Goal: Transaction & Acquisition: Purchase product/service

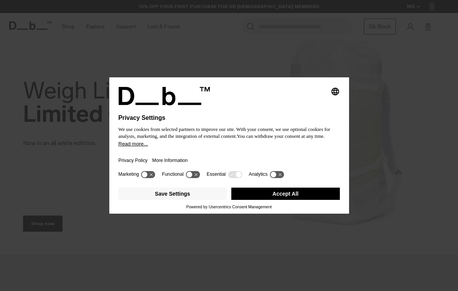
click at [195, 197] on button "Save Settings" at bounding box center [173, 194] width 109 height 12
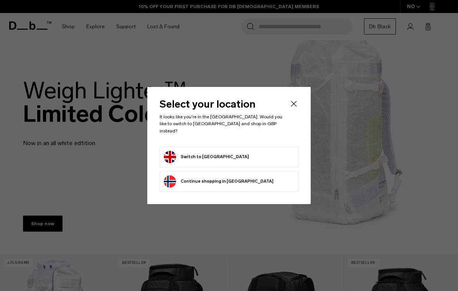
click at [268, 152] on form "Switch to United Kingdom" at bounding box center [229, 157] width 130 height 12
click at [228, 151] on button "Switch to United Kingdom" at bounding box center [206, 157] width 85 height 12
click at [179, 151] on button "Switch to United Kingdom" at bounding box center [206, 157] width 85 height 12
click at [185, 155] on button "Switch to United Kingdom" at bounding box center [206, 157] width 85 height 12
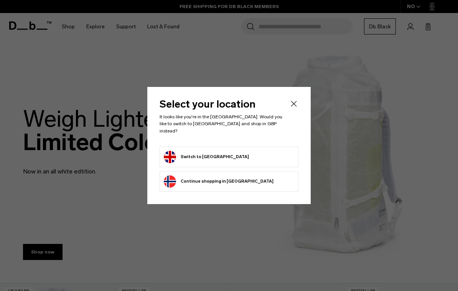
scroll to position [28, 0]
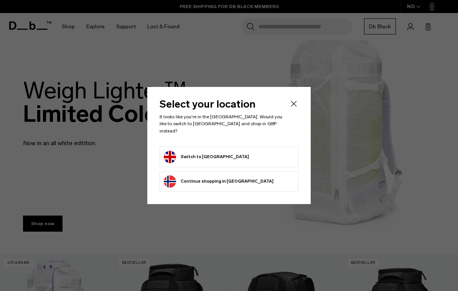
click at [188, 151] on button "Switch to United Kingdom" at bounding box center [206, 157] width 85 height 12
click at [204, 151] on button "Switch to United Kingdom" at bounding box center [206, 157] width 85 height 12
click at [296, 109] on icon "Close" at bounding box center [293, 103] width 9 height 9
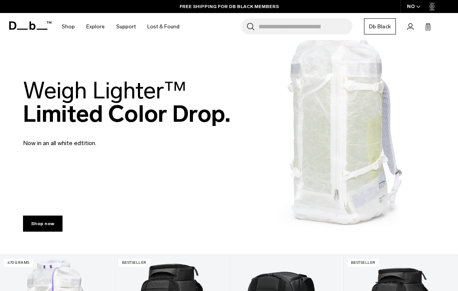
click at [186, 152] on button "Switch to United Kingdom" at bounding box center [206, 157] width 85 height 12
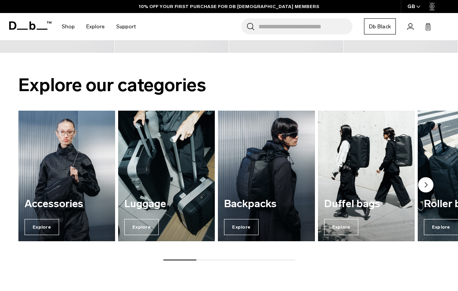
scroll to position [425, 0]
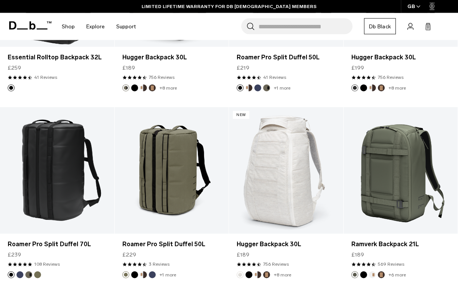
scroll to position [999, 0]
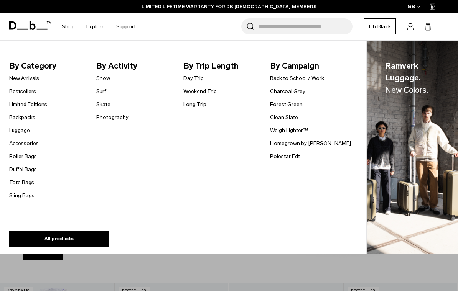
click at [201, 77] on link "Day Trip" at bounding box center [193, 78] width 20 height 8
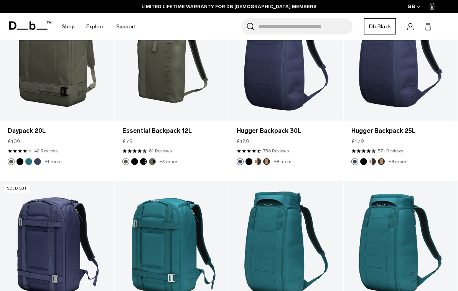
scroll to position [968, 0]
